Goal: Information Seeking & Learning: Learn about a topic

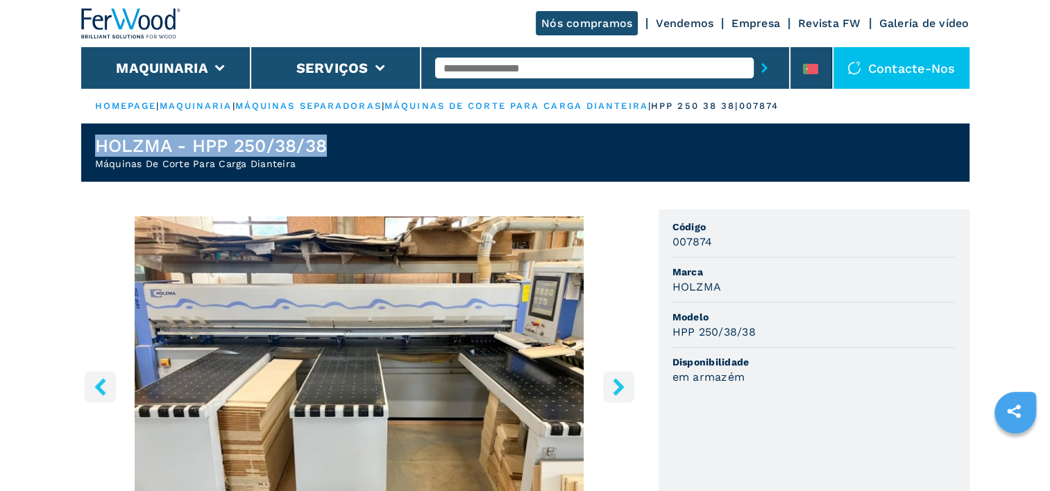
drag, startPoint x: 1060, startPoint y: 171, endPoint x: 988, endPoint y: 124, distance: 85.7
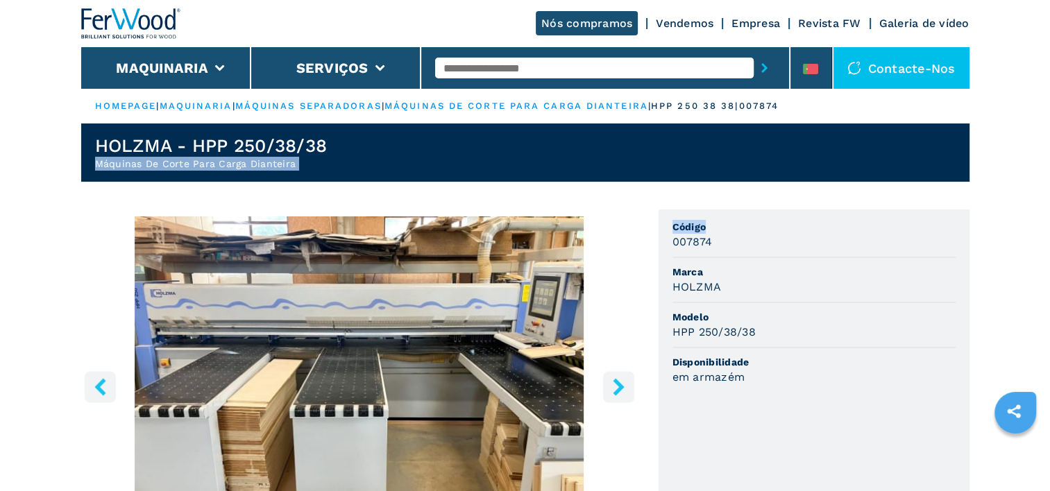
drag, startPoint x: 988, startPoint y: 124, endPoint x: 1060, endPoint y: 144, distance: 74.3
click at [1049, 144] on html "Click to toggle menu Nós compramos Vendemos Empresa Revista FW Galeria de vídeo…" at bounding box center [525, 245] width 1050 height 491
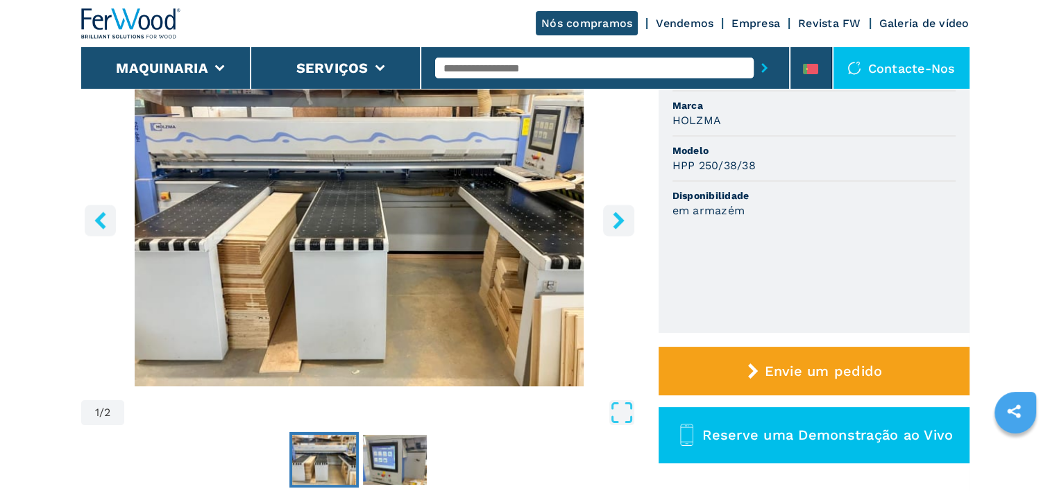
scroll to position [194, 0]
